Goal: Check status: Check status

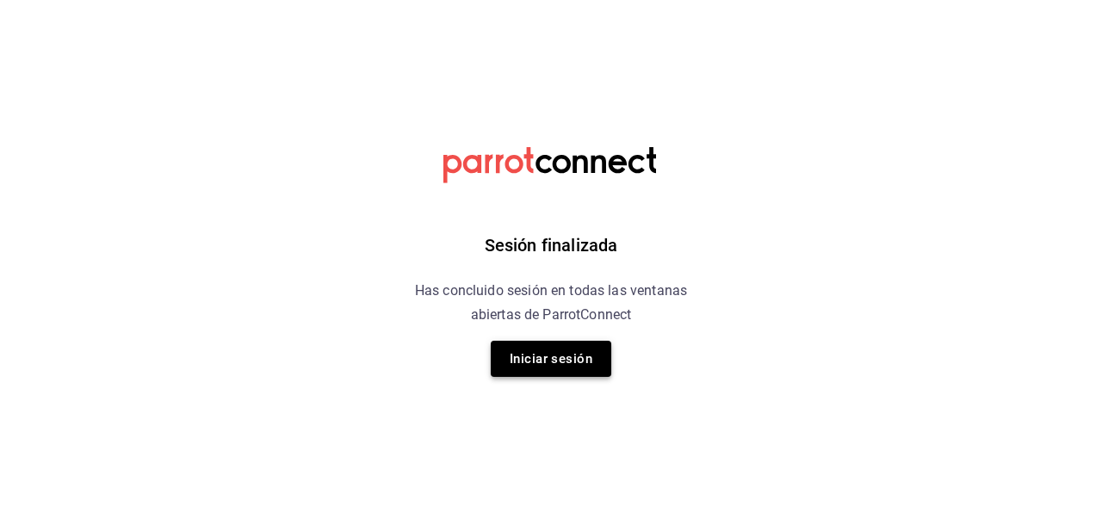
click at [567, 359] on button "Iniciar sesión" at bounding box center [551, 359] width 121 height 36
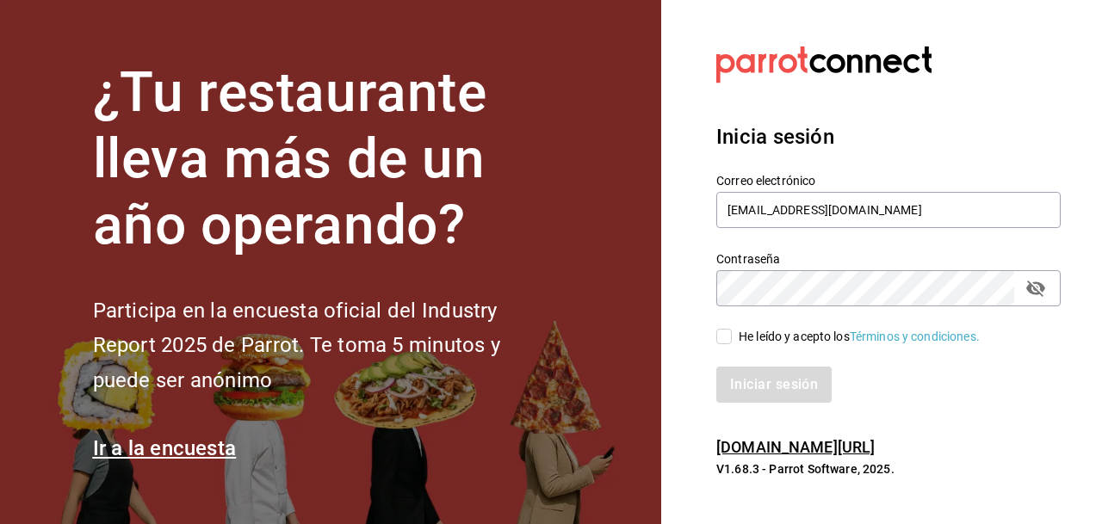
click at [726, 331] on input "He leído y acepto los Términos y condiciones." at bounding box center [723, 336] width 15 height 15
checkbox input "true"
click at [770, 380] on button "Iniciar sesión" at bounding box center [774, 385] width 117 height 36
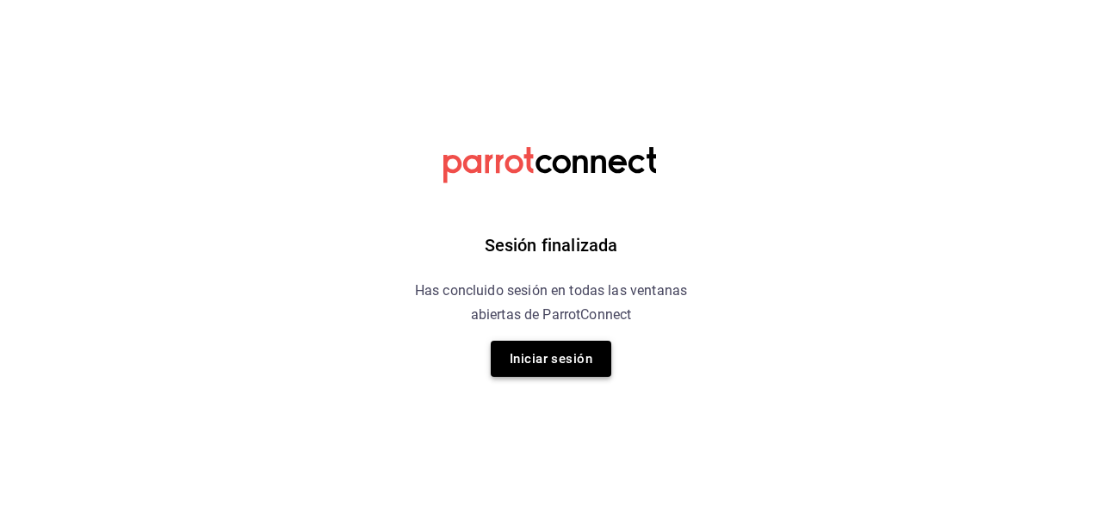
click at [556, 355] on button "Iniciar sesión" at bounding box center [551, 359] width 121 height 36
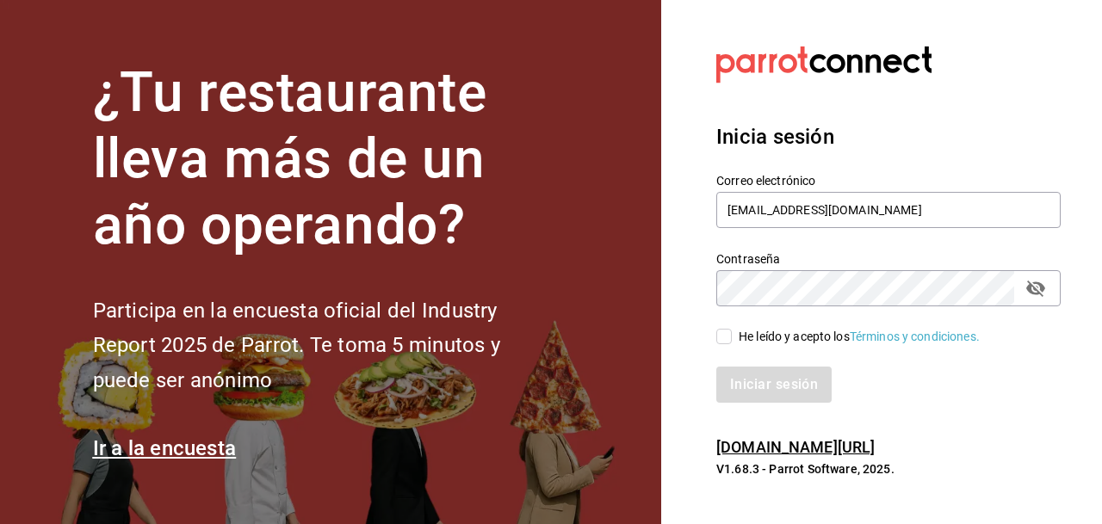
click at [726, 331] on input "He leído y acepto los Términos y condiciones." at bounding box center [723, 336] width 15 height 15
checkbox input "true"
click at [766, 384] on button "Iniciar sesión" at bounding box center [774, 385] width 117 height 36
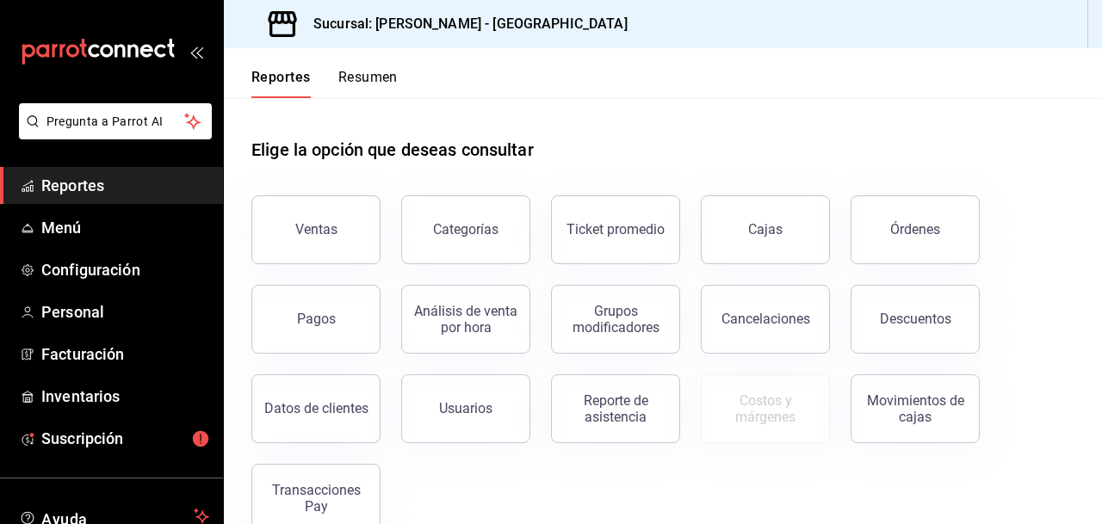
click at [80, 179] on span "Reportes" at bounding box center [125, 185] width 168 height 23
click at [315, 315] on div "Pagos" at bounding box center [316, 319] width 39 height 16
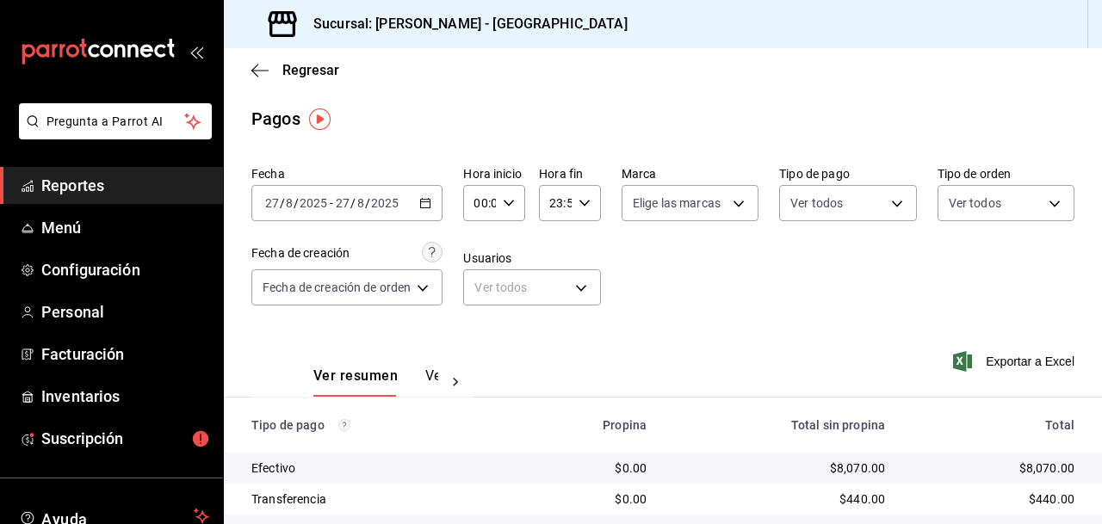
click at [429, 200] on icon "button" at bounding box center [425, 203] width 12 height 12
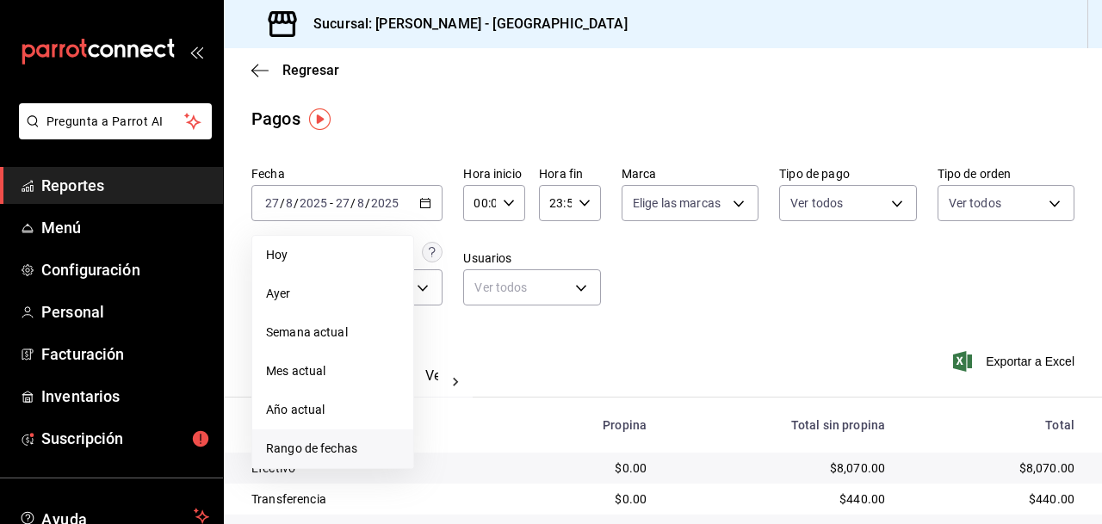
click at [335, 448] on span "Rango de fechas" at bounding box center [332, 449] width 133 height 18
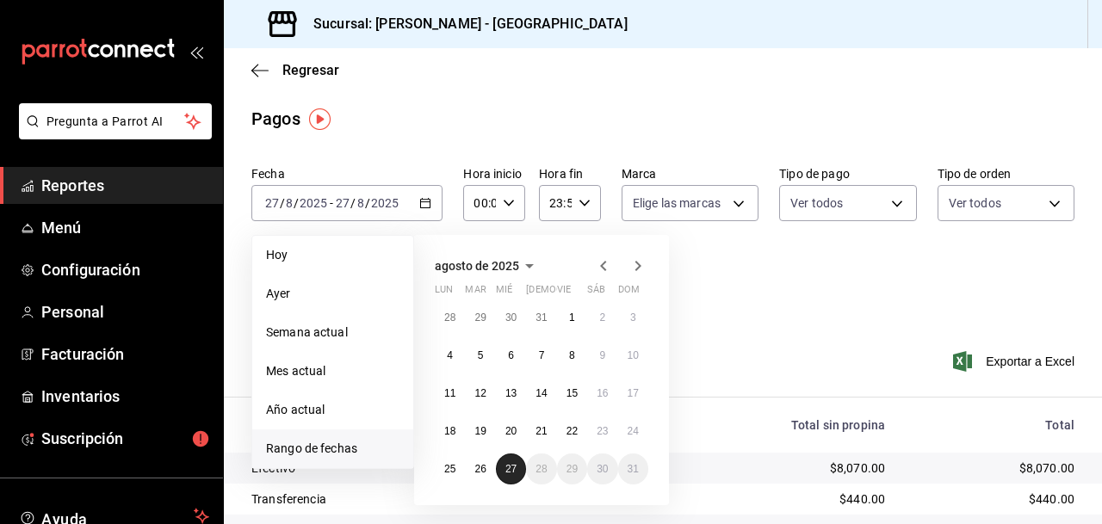
click at [506, 468] on abbr "27" at bounding box center [510, 469] width 11 height 12
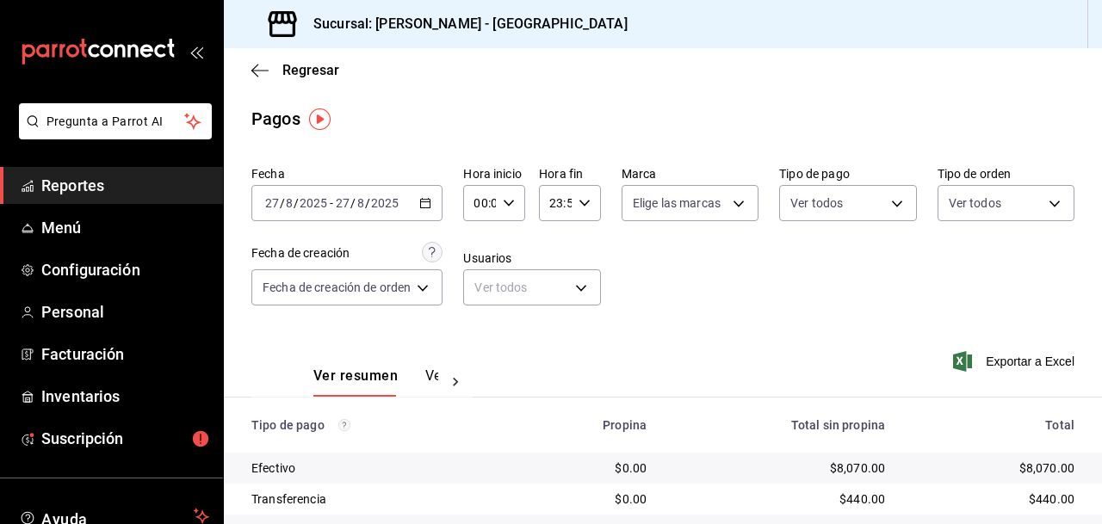
click at [430, 201] on icon "button" at bounding box center [425, 203] width 12 height 12
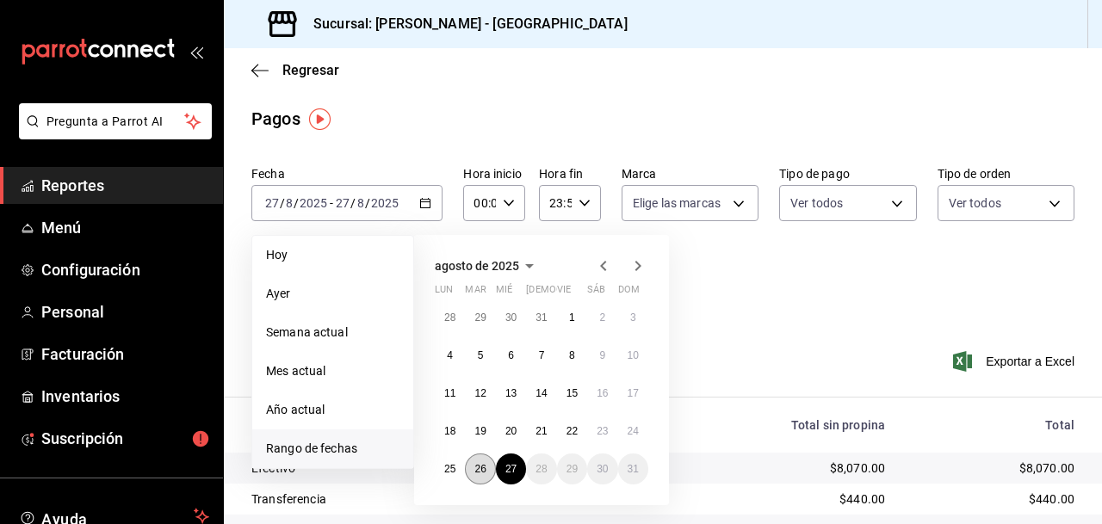
click at [480, 466] on abbr "26" at bounding box center [479, 469] width 11 height 12
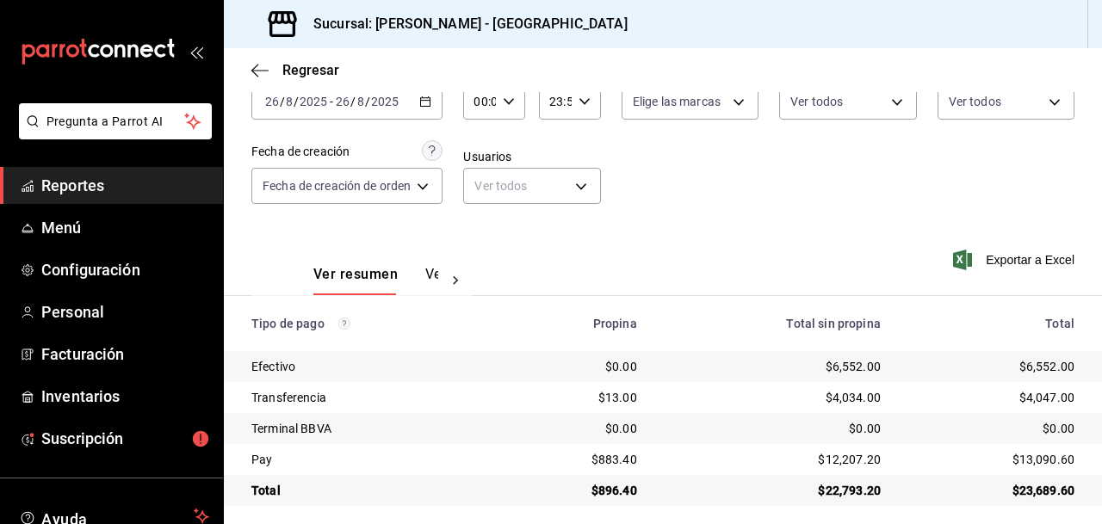
scroll to position [81, 0]
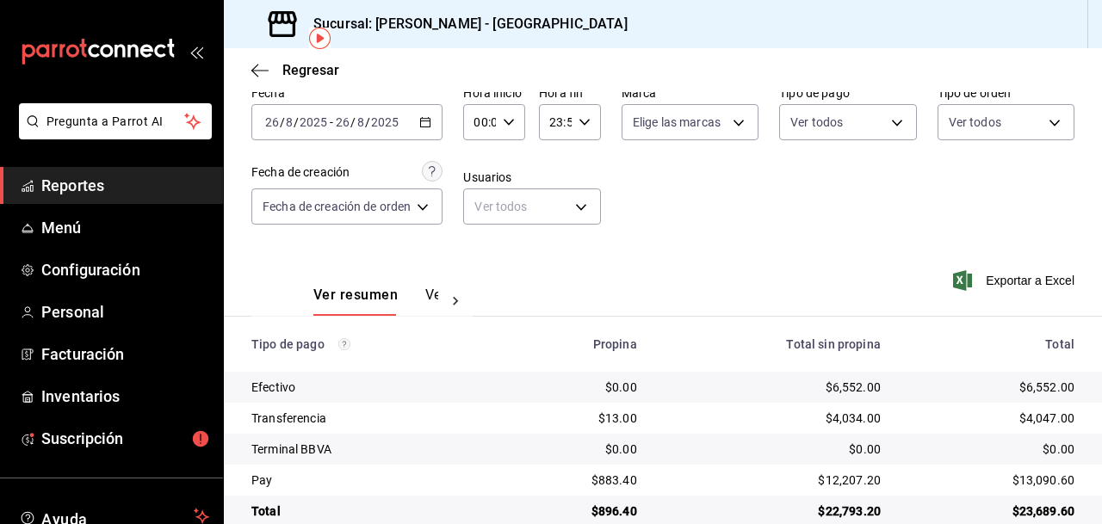
click at [71, 182] on span "Reportes" at bounding box center [125, 185] width 168 height 23
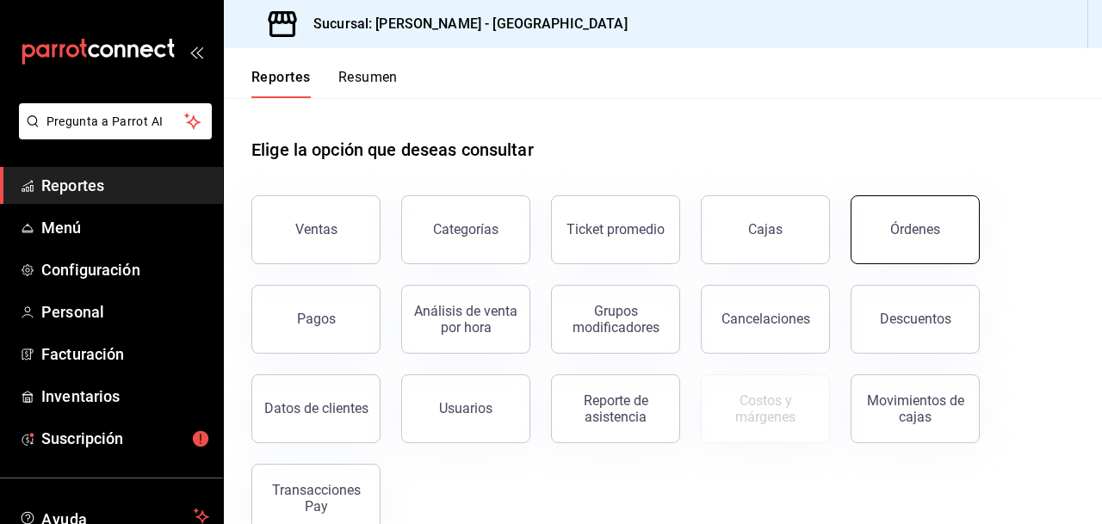
click at [904, 226] on div "Órdenes" at bounding box center [915, 229] width 50 height 16
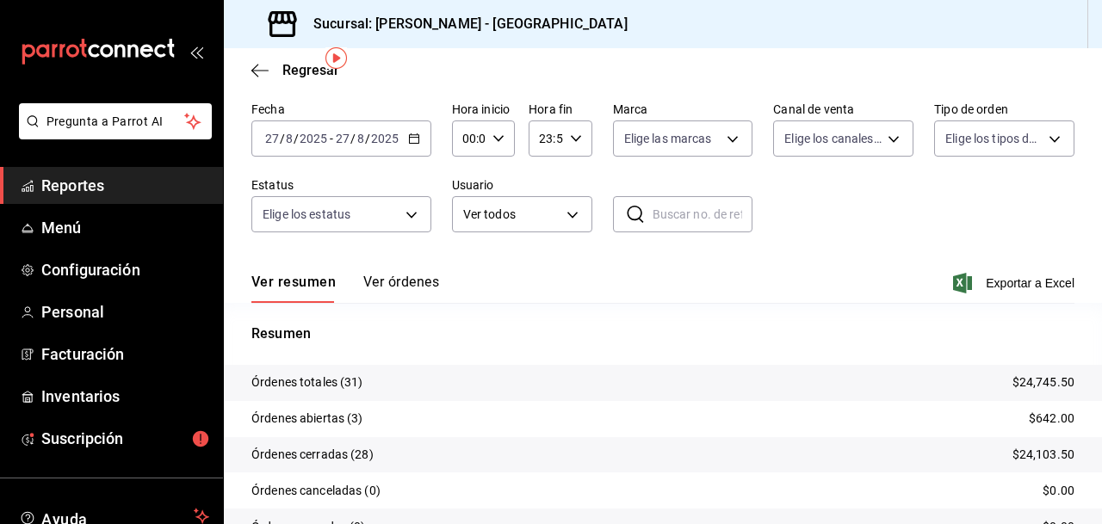
scroll to position [65, 0]
